Goal: Transaction & Acquisition: Book appointment/travel/reservation

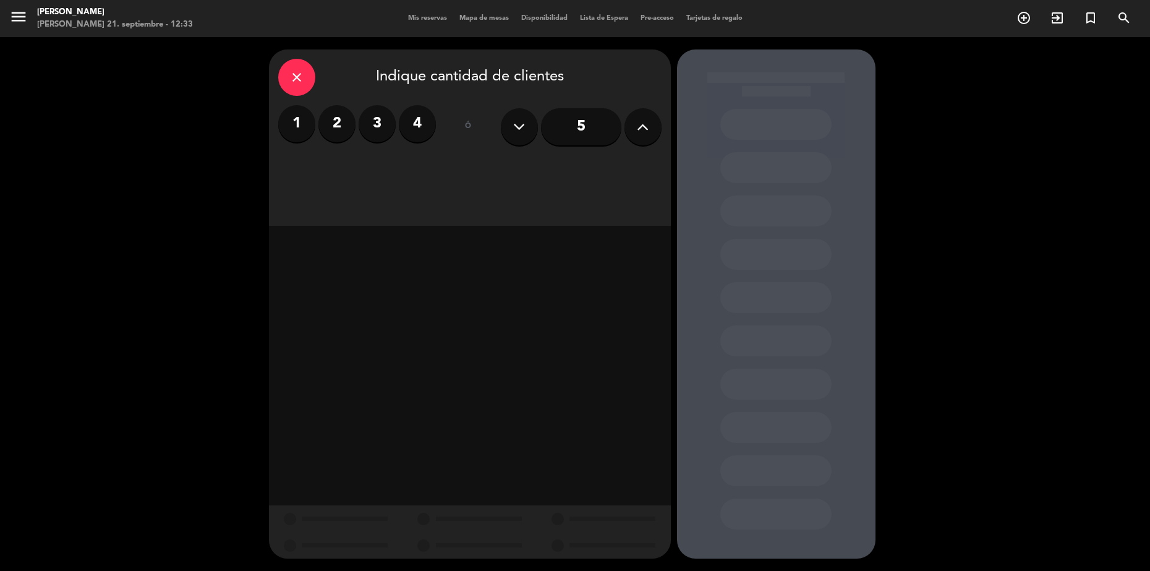
click at [290, 82] on icon "close" at bounding box center [296, 77] width 15 height 15
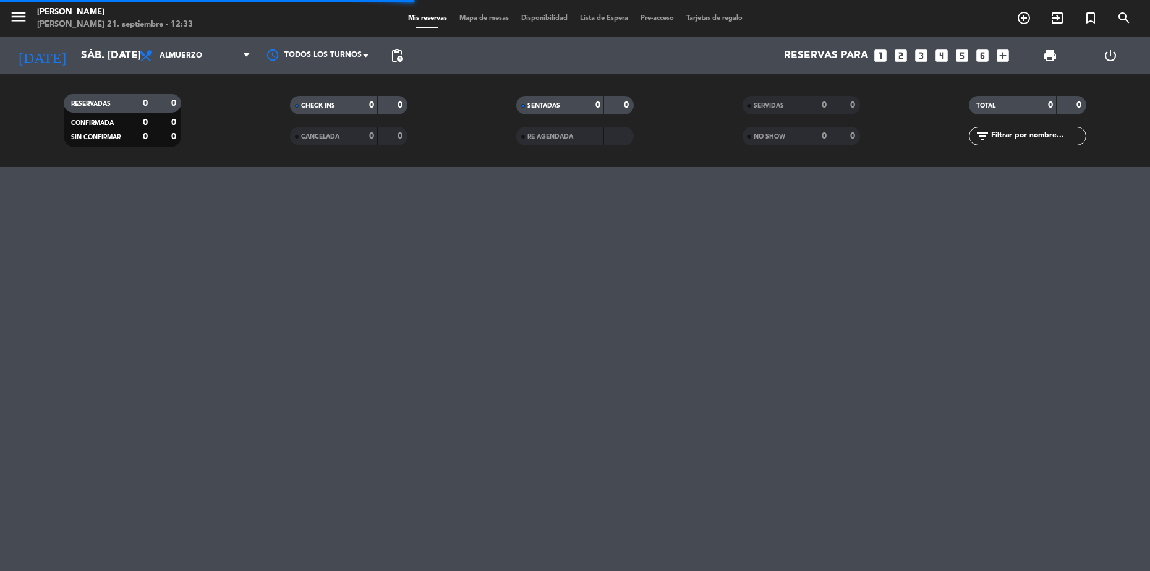
click at [201, 54] on span "Almuerzo" at bounding box center [181, 55] width 43 height 9
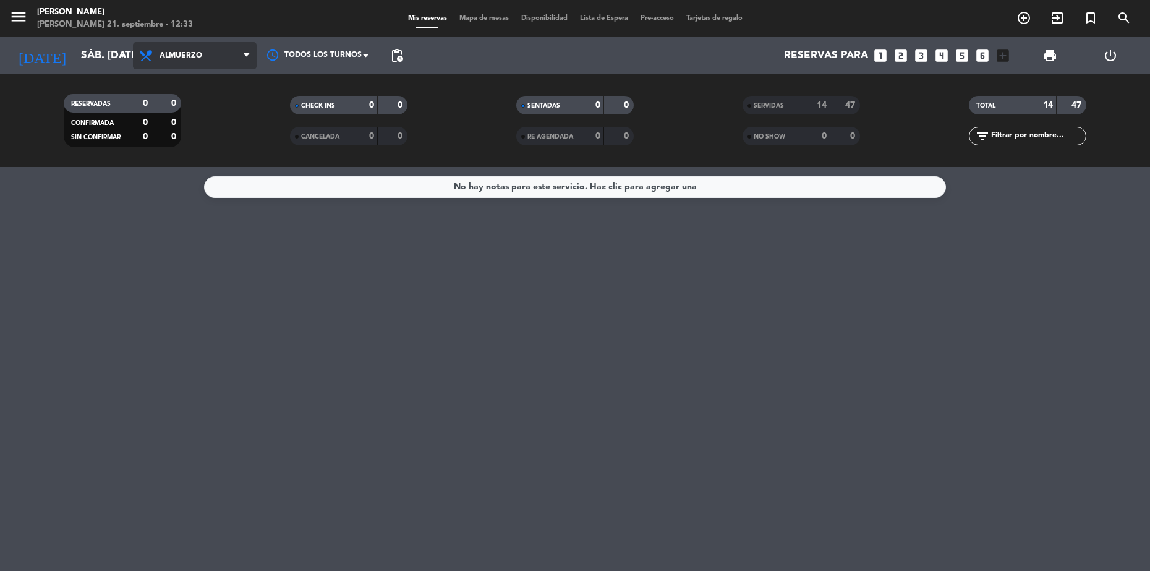
click at [194, 62] on span "Almuerzo" at bounding box center [195, 55] width 124 height 27
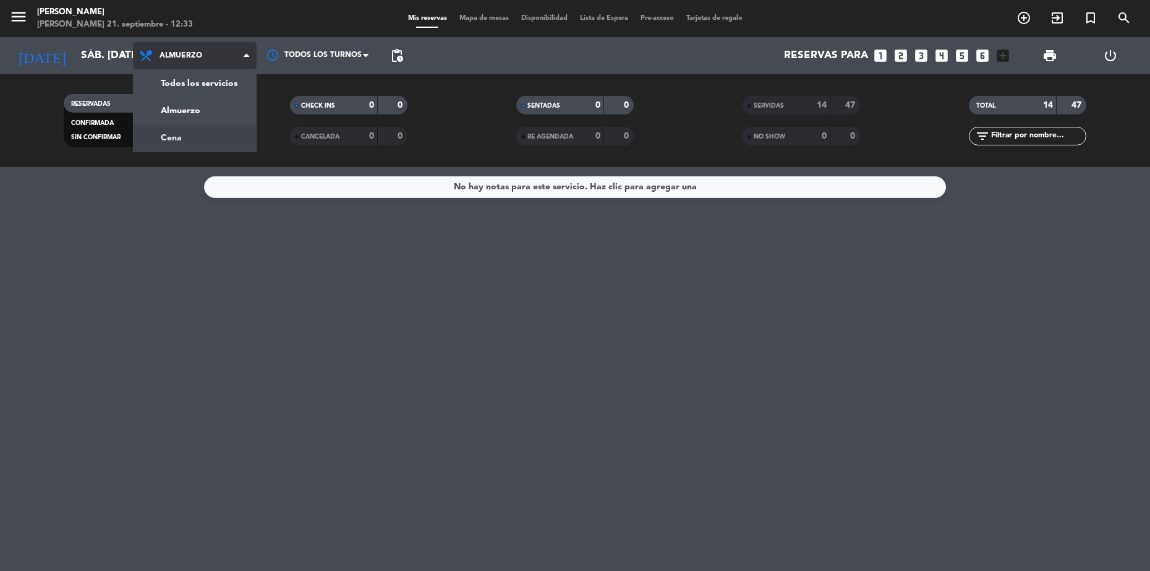
click at [210, 131] on div "menu [PERSON_NAME] [PERSON_NAME] 21. septiembre - 12:33 Mis reservas Mapa de me…" at bounding box center [575, 83] width 1150 height 167
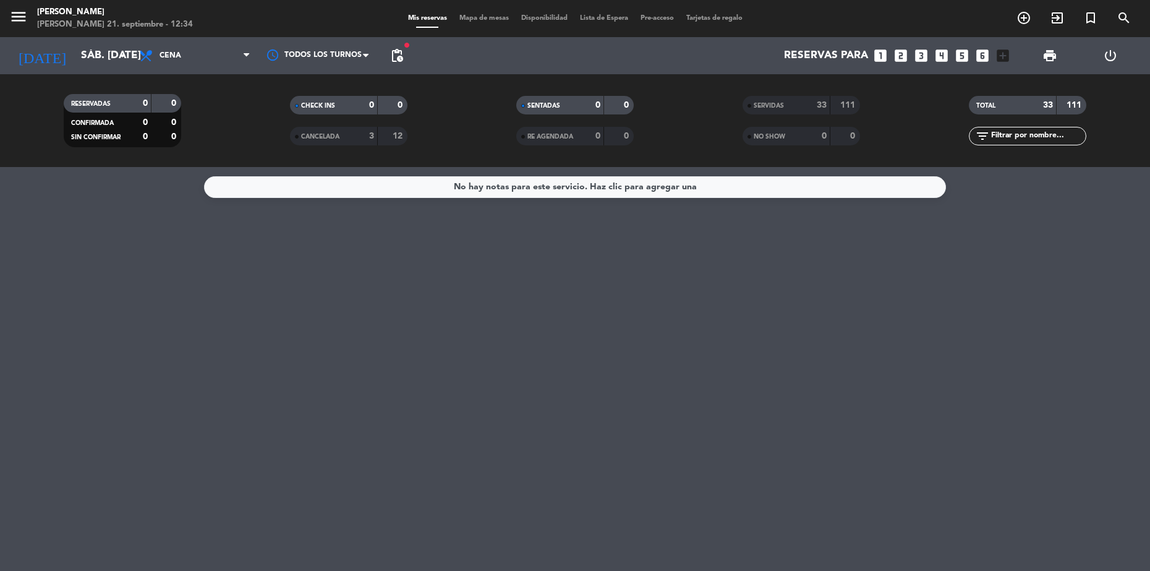
click at [93, 41] on div "[DATE] sáb. [DATE] arrow_drop_down" at bounding box center [71, 55] width 124 height 37
click at [93, 61] on input "sáb. [DATE]" at bounding box center [143, 55] width 137 height 25
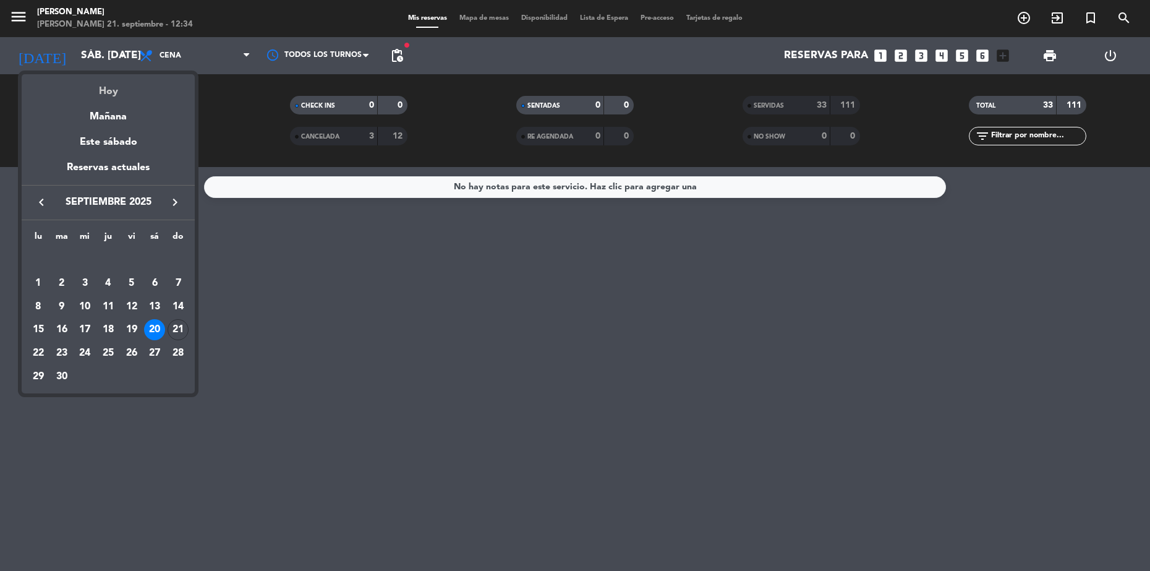
click at [100, 92] on div "Hoy" at bounding box center [108, 86] width 173 height 25
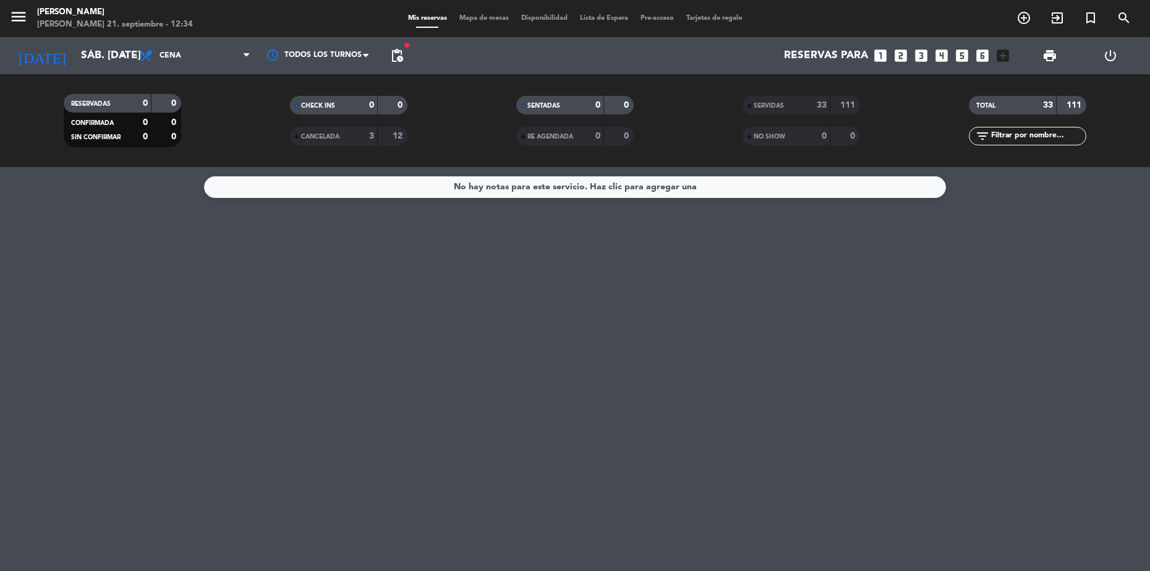
type input "dom. [DATE]"
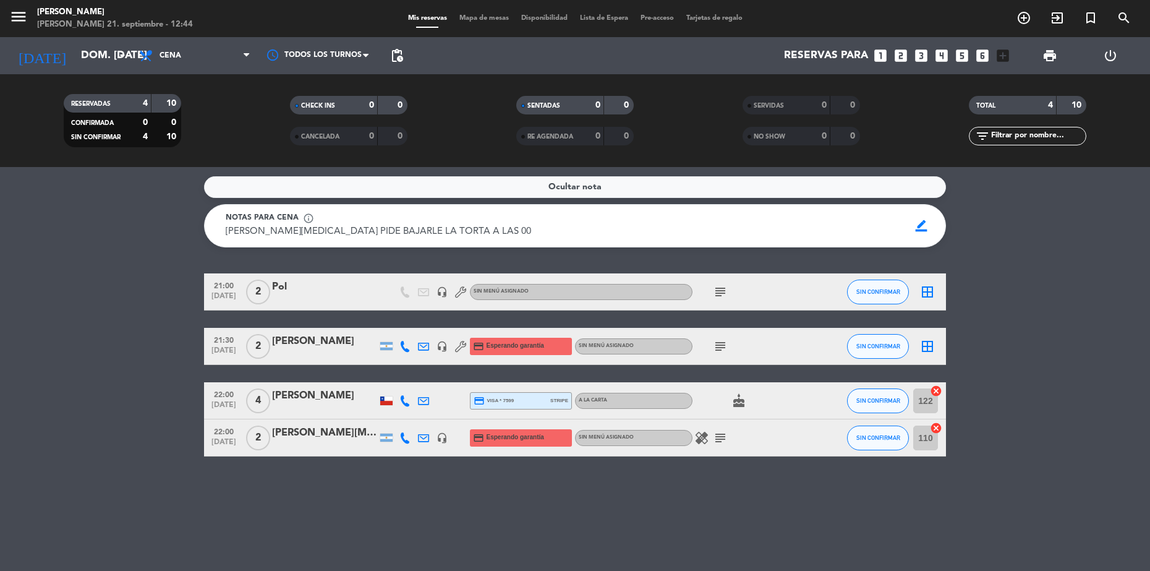
click at [406, 348] on icon at bounding box center [405, 346] width 11 height 11
click at [403, 394] on div at bounding box center [405, 400] width 19 height 36
click at [406, 402] on icon at bounding box center [405, 400] width 11 height 11
click at [302, 392] on div "[PERSON_NAME]" at bounding box center [324, 396] width 105 height 16
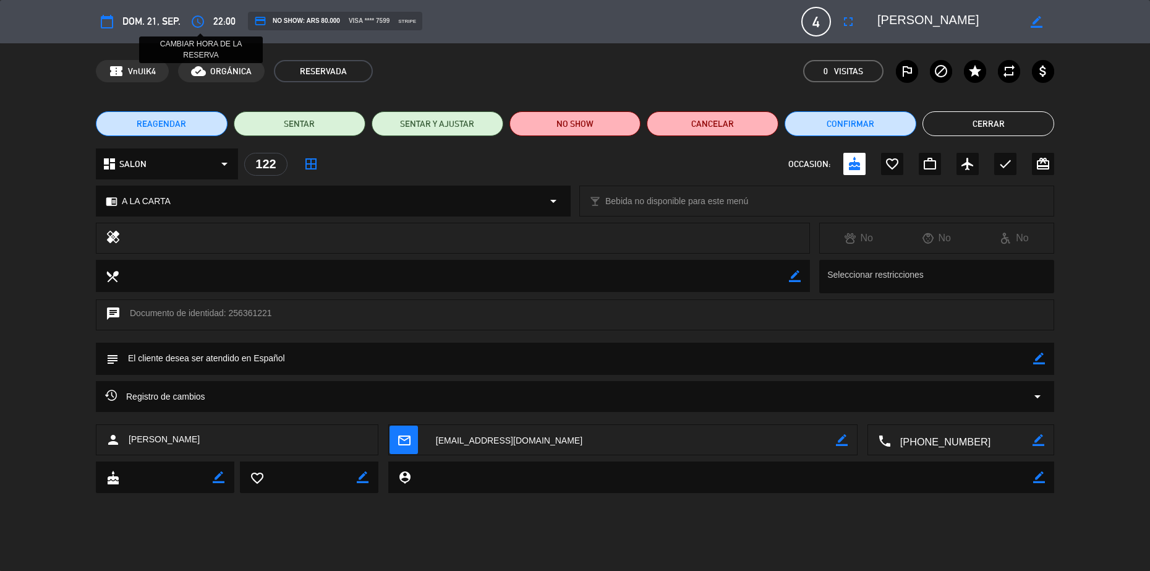
click at [207, 19] on button "access_time" at bounding box center [198, 22] width 22 height 22
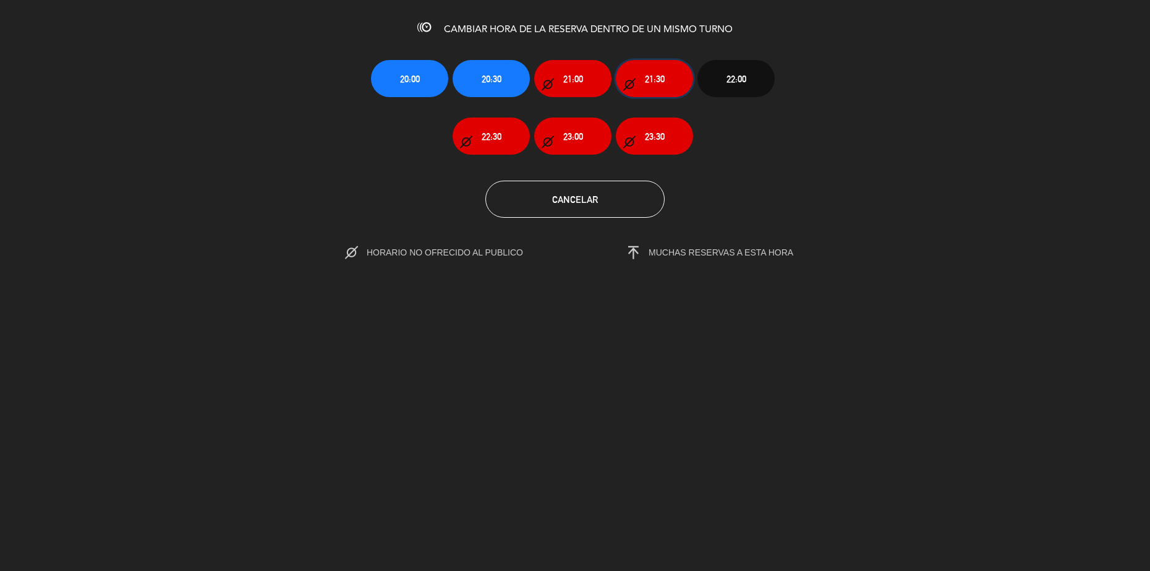
click at [644, 72] on button "21:30" at bounding box center [654, 78] width 77 height 37
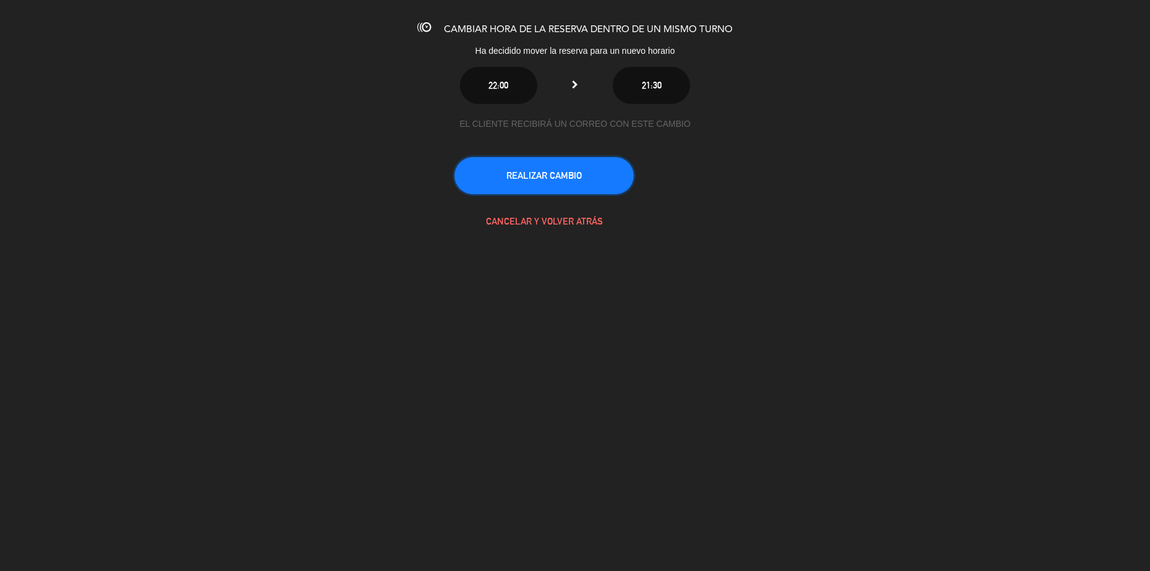
click at [564, 171] on button "REALIZAR CAMBIO" at bounding box center [544, 175] width 179 height 37
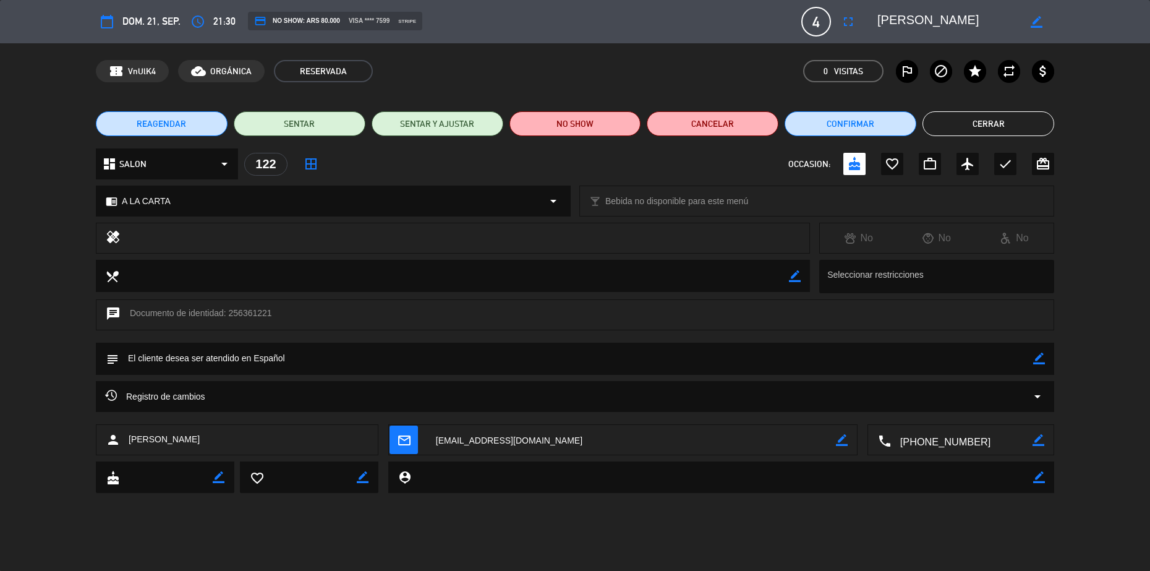
click at [930, 129] on button "Cerrar" at bounding box center [989, 123] width 132 height 25
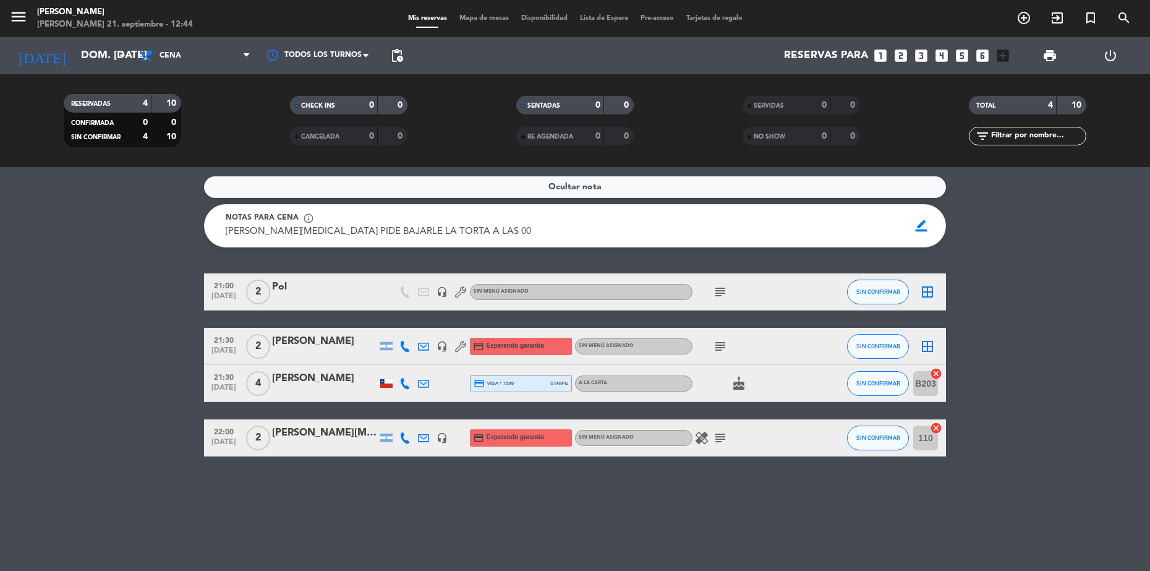
click at [906, 57] on icon "looks_two" at bounding box center [901, 56] width 16 height 16
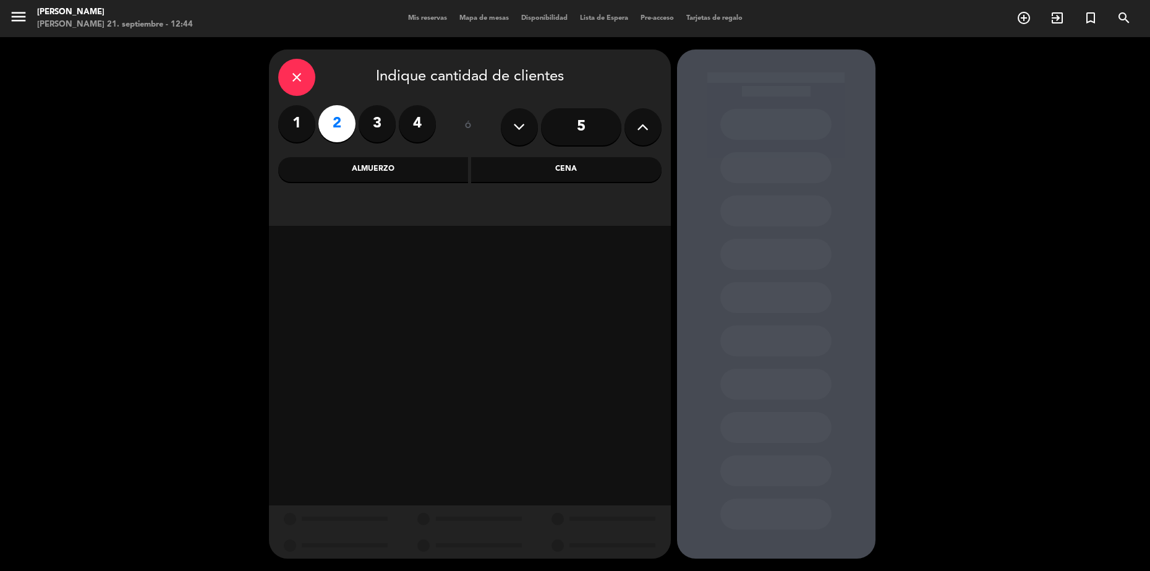
click at [390, 173] on div "Almuerzo" at bounding box center [373, 169] width 190 height 25
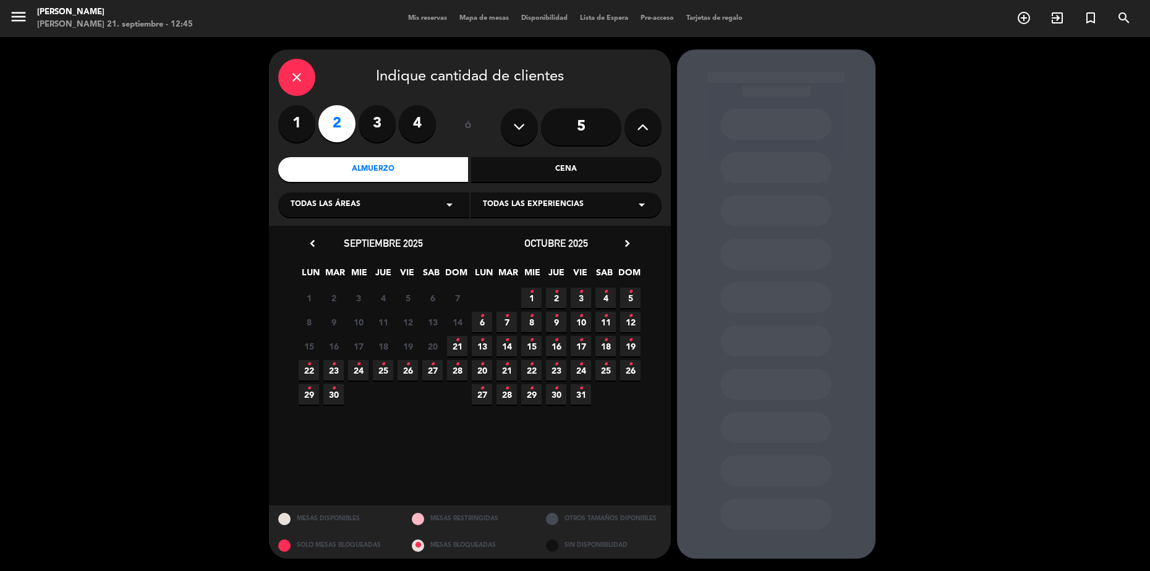
click at [465, 345] on span "21 •" at bounding box center [457, 346] width 20 height 20
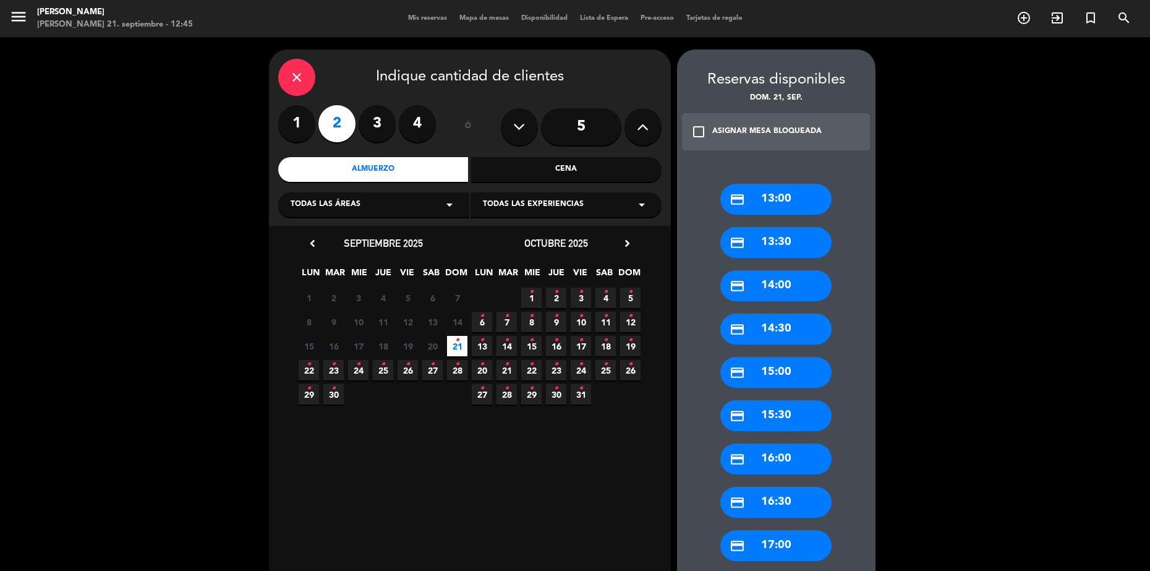
click at [795, 244] on div "credit_card 13:30" at bounding box center [775, 242] width 111 height 31
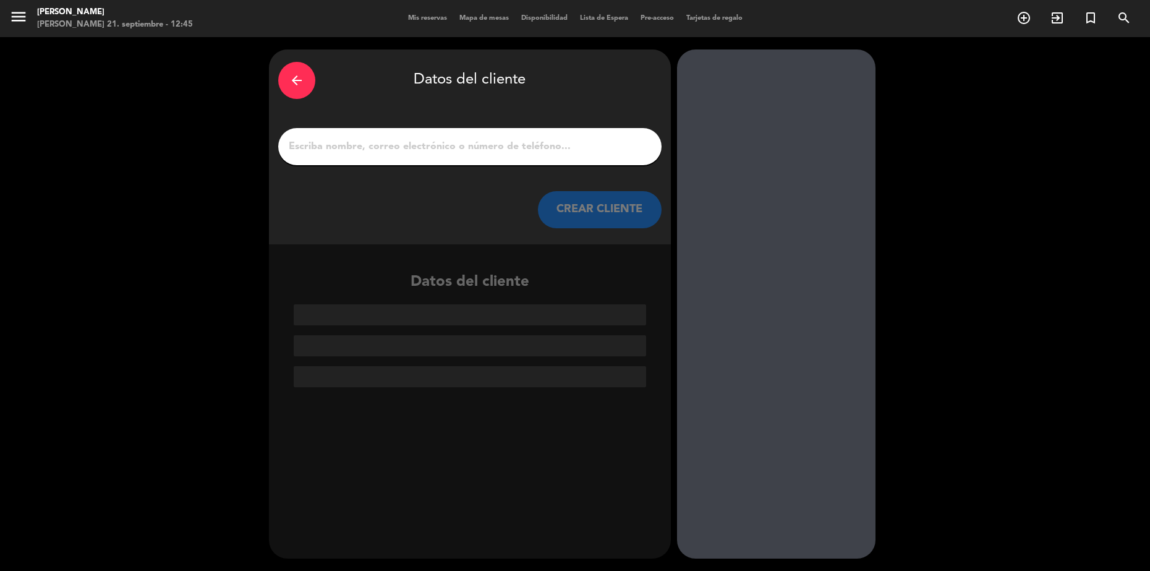
click at [548, 144] on input "1" at bounding box center [470, 146] width 365 height 17
paste input "[PERSON_NAME]"
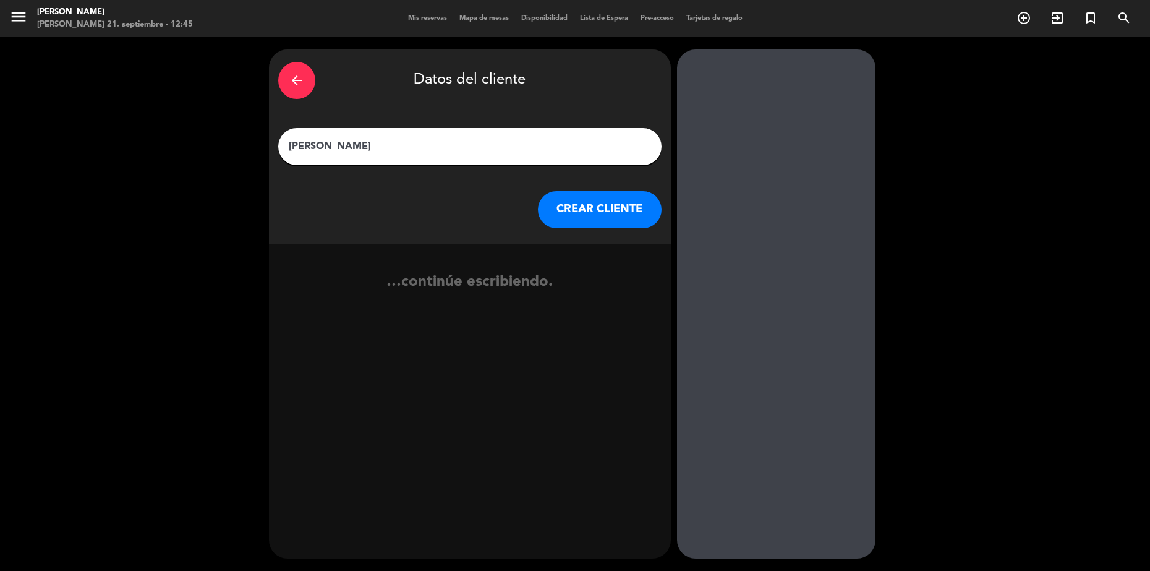
type input "[PERSON_NAME]"
click at [585, 217] on button "CREAR CLIENTE" at bounding box center [600, 209] width 124 height 37
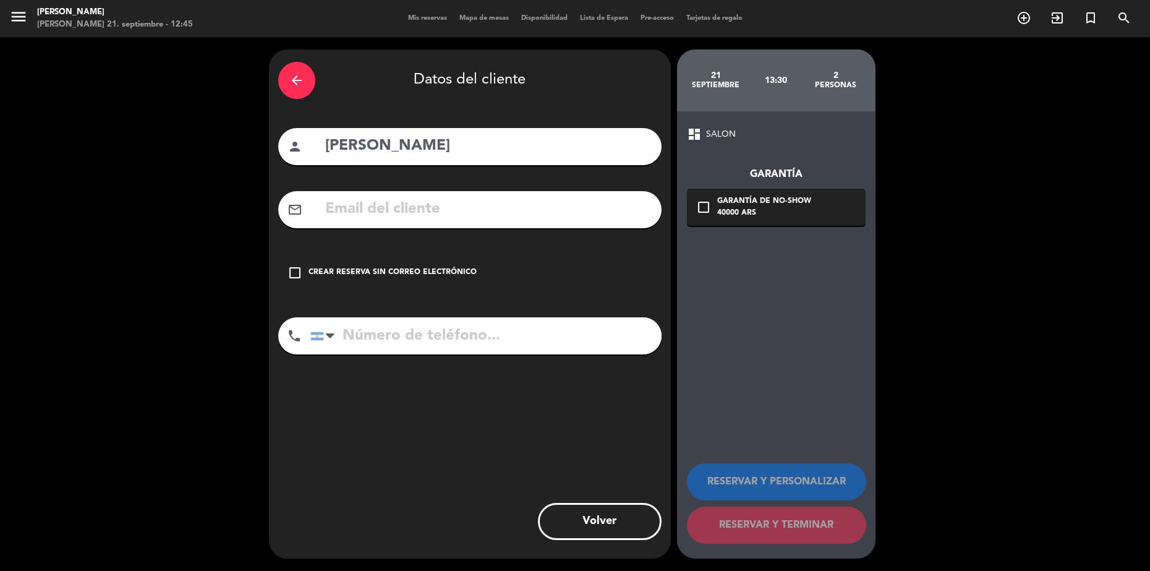
click at [393, 327] on input "tel" at bounding box center [485, 335] width 351 height 37
paste input "2616409348"
type input "2616409348"
click at [483, 210] on input "text" at bounding box center [488, 209] width 328 height 25
paste input "[EMAIL_ADDRESS][DOMAIN_NAME]"
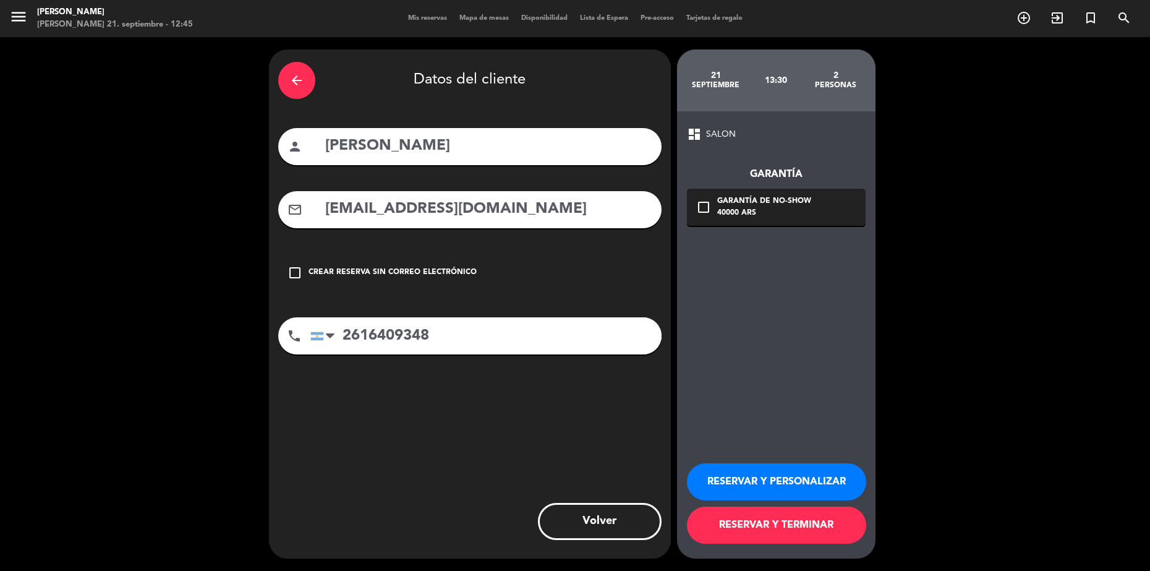
type input "[EMAIL_ADDRESS][DOMAIN_NAME]"
click at [699, 207] on icon "check_box_outline_blank" at bounding box center [703, 207] width 15 height 15
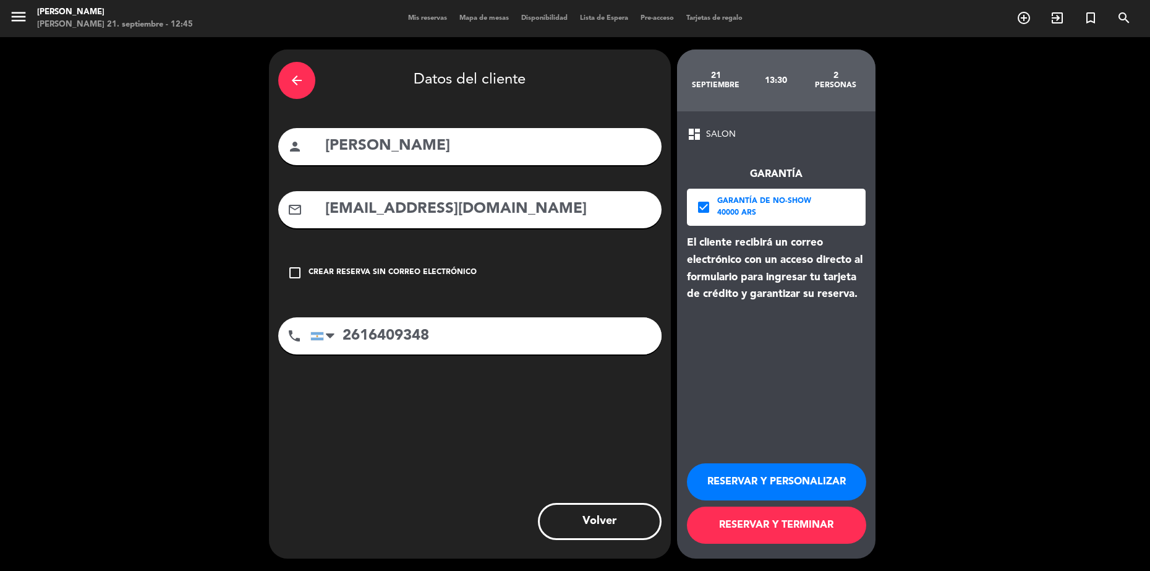
click at [784, 529] on button "RESERVAR Y TERMINAR" at bounding box center [776, 524] width 179 height 37
